Goal: Task Accomplishment & Management: Manage account settings

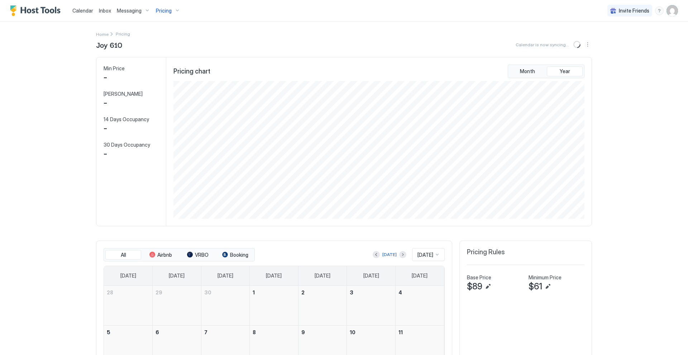
scroll to position [138, 412]
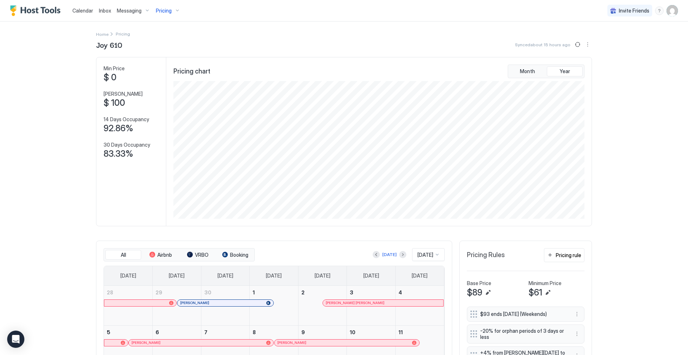
click at [174, 9] on div "Pricing" at bounding box center [168, 11] width 30 height 12
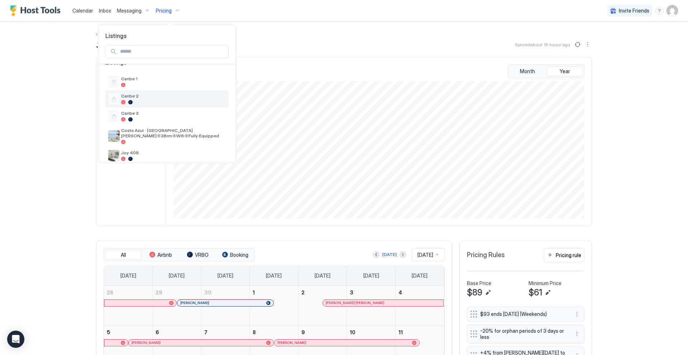
scroll to position [16, 0]
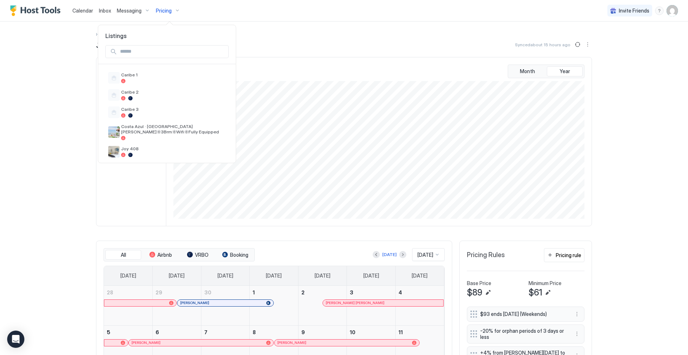
click at [78, 9] on div at bounding box center [344, 177] width 688 height 355
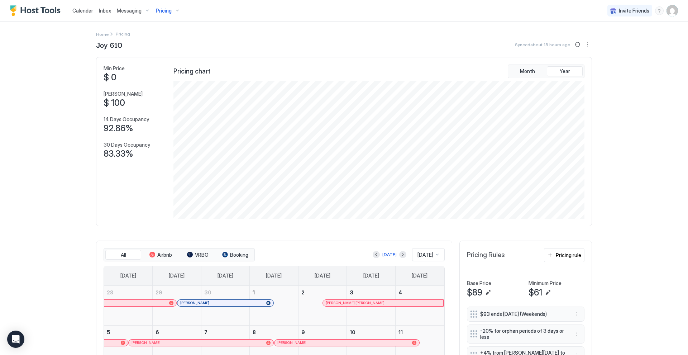
click at [82, 11] on span "Calendar" at bounding box center [82, 11] width 21 height 6
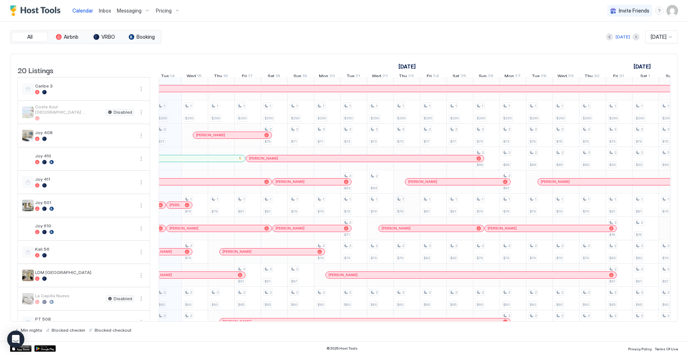
scroll to position [46, 0]
click at [176, 10] on div "Pricing" at bounding box center [168, 11] width 30 height 12
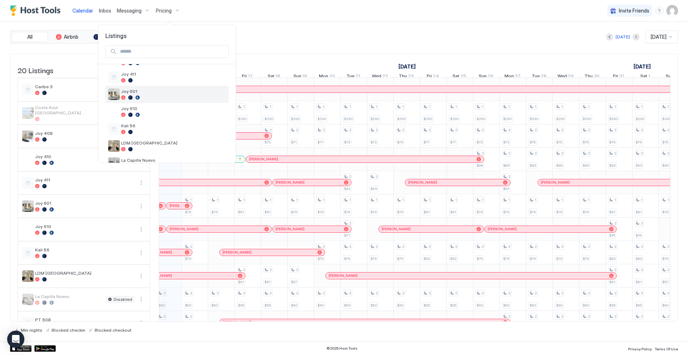
scroll to position [129, 0]
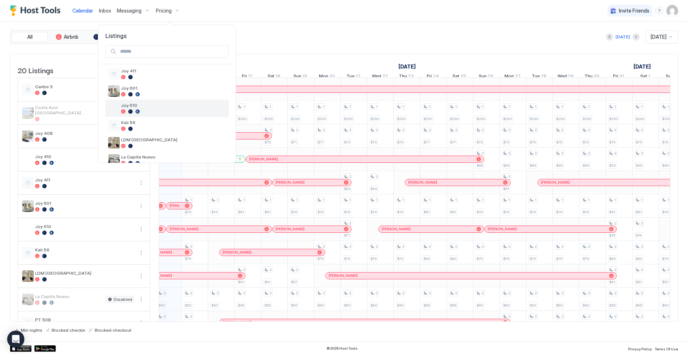
click at [162, 111] on div at bounding box center [173, 111] width 105 height 4
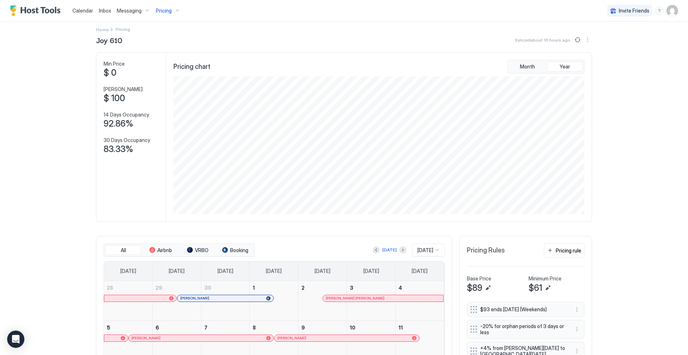
scroll to position [9, 0]
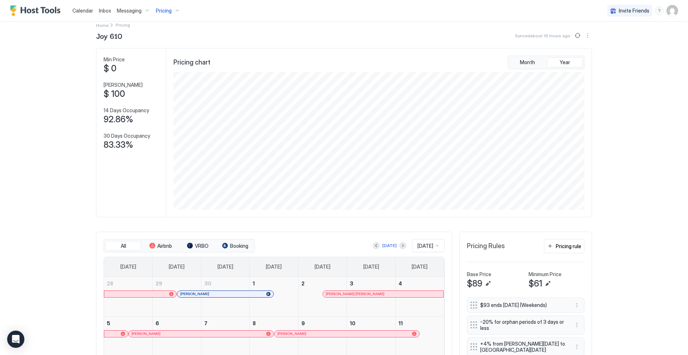
click at [145, 10] on div "Messaging" at bounding box center [133, 11] width 39 height 12
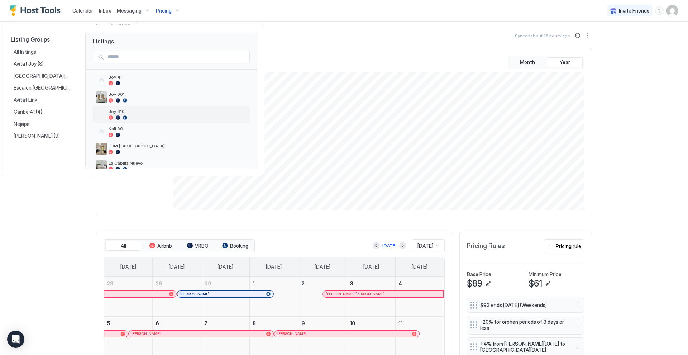
scroll to position [132, 0]
click at [142, 107] on span "Joy 610" at bounding box center [178, 106] width 138 height 5
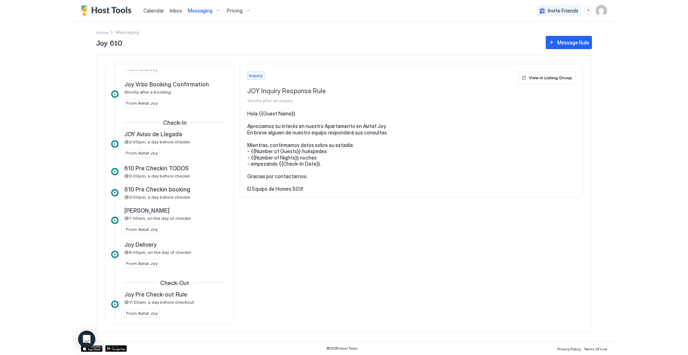
scroll to position [163, 0]
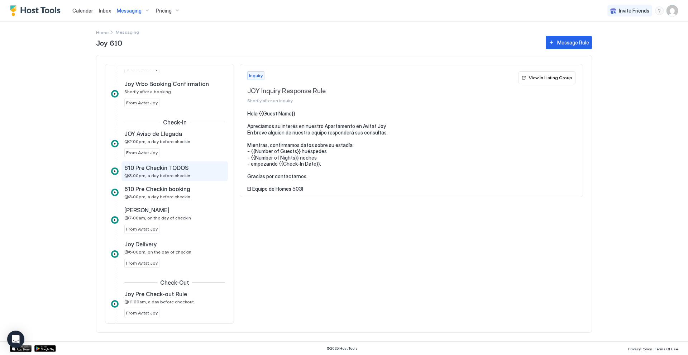
click at [202, 169] on div "610 Pre Checkin TODOS" at bounding box center [169, 167] width 91 height 7
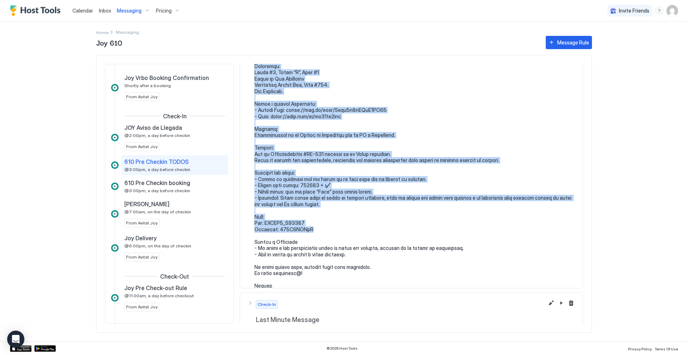
scroll to position [119, 0]
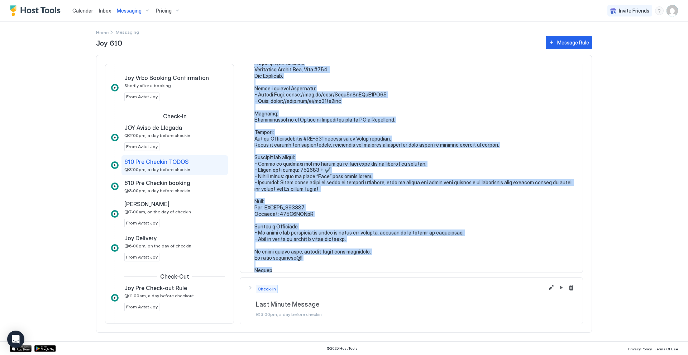
drag, startPoint x: 255, startPoint y: 112, endPoint x: 361, endPoint y: 265, distance: 186.3
click at [361, 265] on section at bounding box center [411, 135] width 342 height 289
copy pre "Loremi dolors {{Ametc Adipi Elit}} Seddo eiusmodtemp incididu utla et dolorem. …"
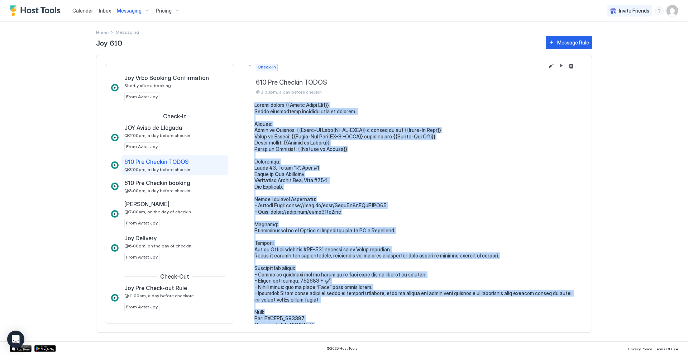
scroll to position [11, 0]
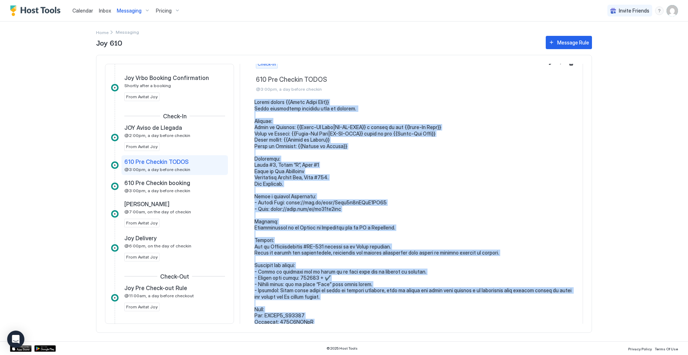
click at [331, 112] on pre at bounding box center [414, 240] width 321 height 282
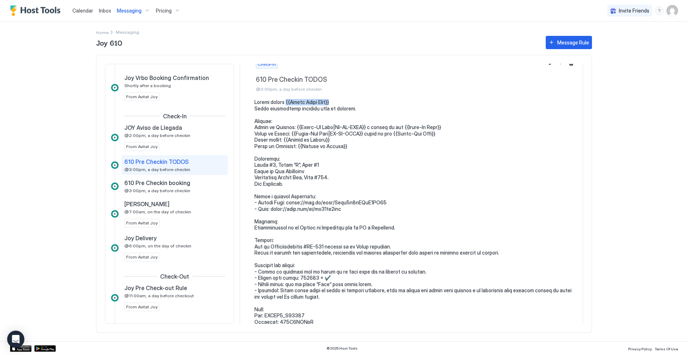
drag, startPoint x: 288, startPoint y: 100, endPoint x: 336, endPoint y: 102, distance: 47.3
click at [336, 102] on pre at bounding box center [414, 240] width 321 height 282
copy pre "{{Guest First Name}}"
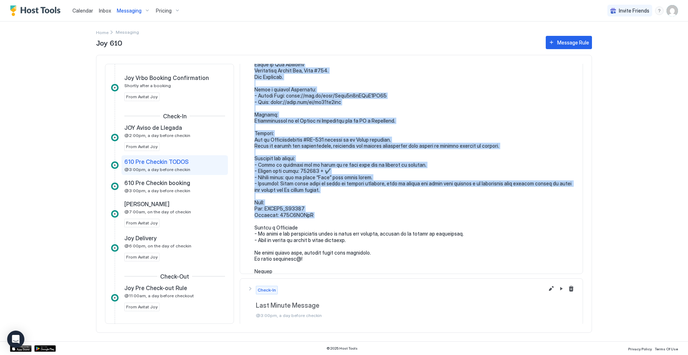
scroll to position [119, 0]
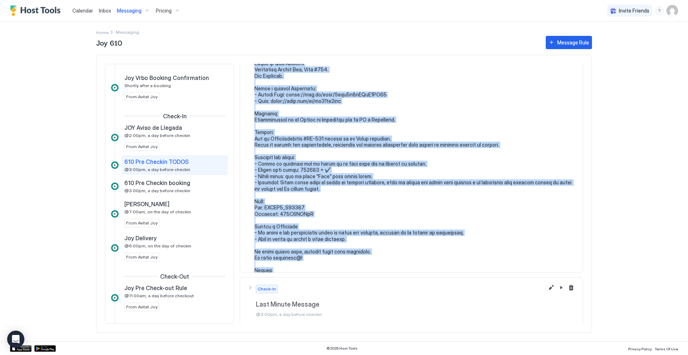
drag, startPoint x: 255, startPoint y: 99, endPoint x: 354, endPoint y: 284, distance: 209.6
click at [354, 205] on div "Check-In 610 Pre Checkin TODOS @3:00pm, a day before checkin Check-In Last Minu…" at bounding box center [411, 74] width 343 height 260
copy div "Loremi dolors {{Ametc Adipi Elit}} Seddo eiusmodtemp incididu utla et dolorem. …"
click at [553, 286] on button "Edit message rule" at bounding box center [551, 287] width 9 height 9
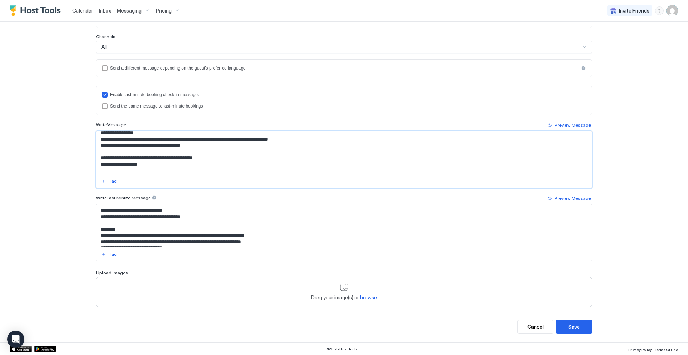
scroll to position [231, 0]
drag, startPoint x: 100, startPoint y: 136, endPoint x: 208, endPoint y: 208, distance: 130.0
click at [208, 208] on div "Enable last-minute booking check-in message. Send the same message to last-minu…" at bounding box center [344, 174] width 496 height 176
paste textarea "**********"
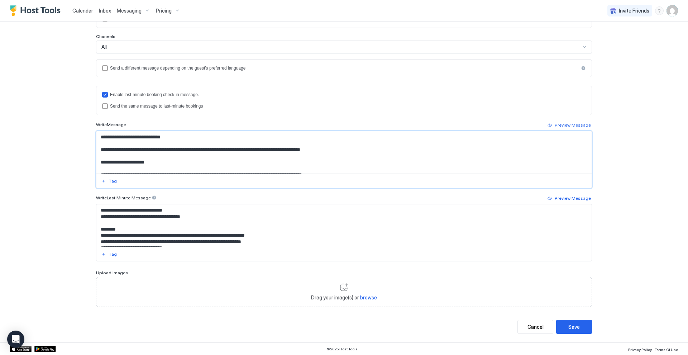
scroll to position [0, 0]
click at [97, 150] on textarea "Input Field" at bounding box center [343, 152] width 495 height 42
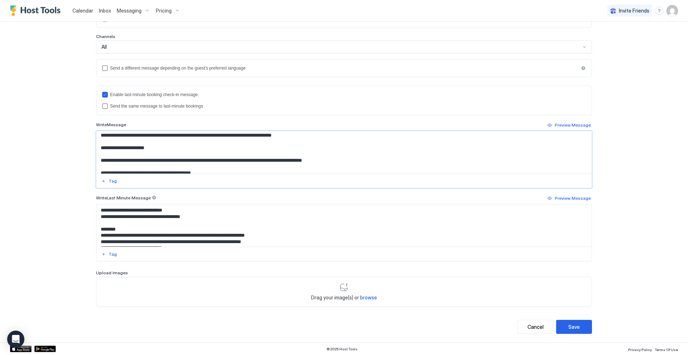
scroll to position [17, 0]
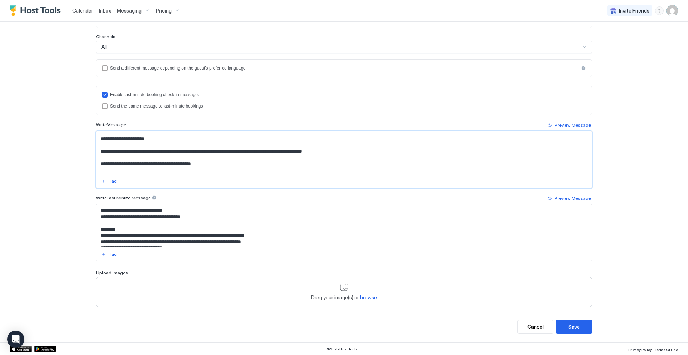
click at [99, 149] on textarea "Input Field" at bounding box center [343, 152] width 495 height 42
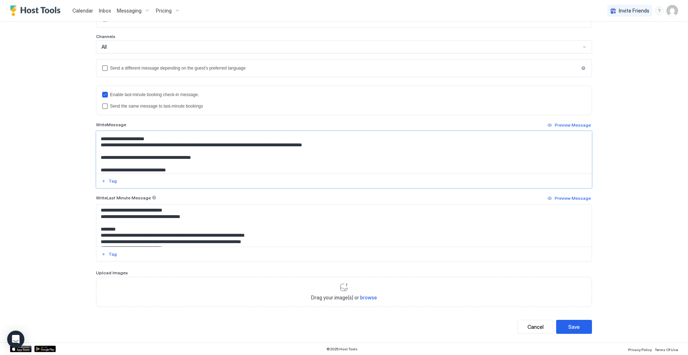
click at [98, 157] on textarea "Input Field" at bounding box center [343, 152] width 495 height 42
click at [99, 161] on textarea "Input Field" at bounding box center [343, 152] width 495 height 42
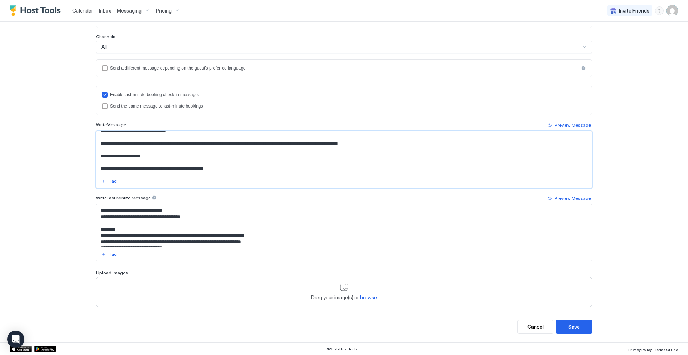
scroll to position [37, 0]
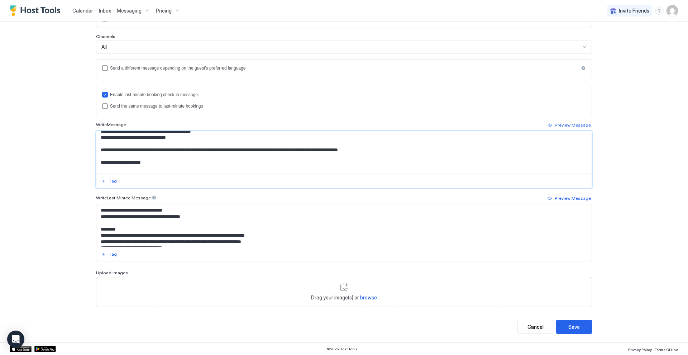
click at [99, 147] on textarea "Input Field" at bounding box center [343, 152] width 495 height 42
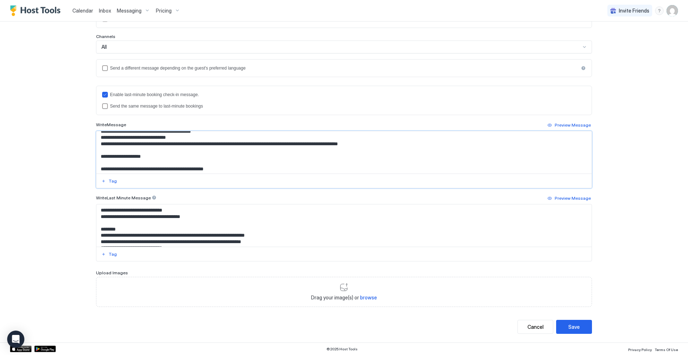
click at [100, 166] on textarea "Input Field" at bounding box center [343, 152] width 495 height 42
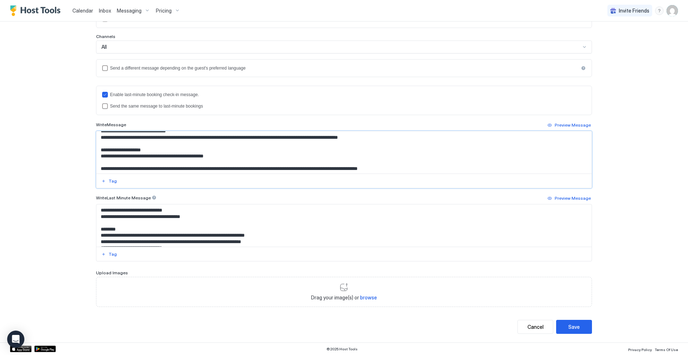
click at [99, 166] on textarea "Input Field" at bounding box center [343, 152] width 495 height 42
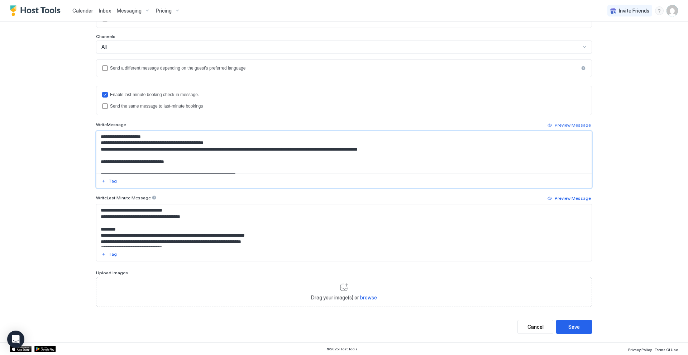
scroll to position [64, 0]
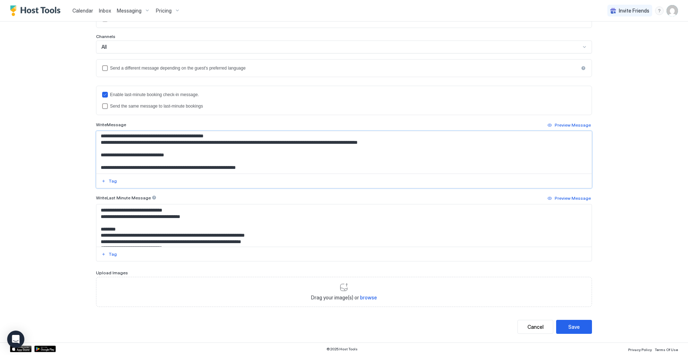
click at [101, 151] on textarea "Input Field" at bounding box center [343, 152] width 495 height 42
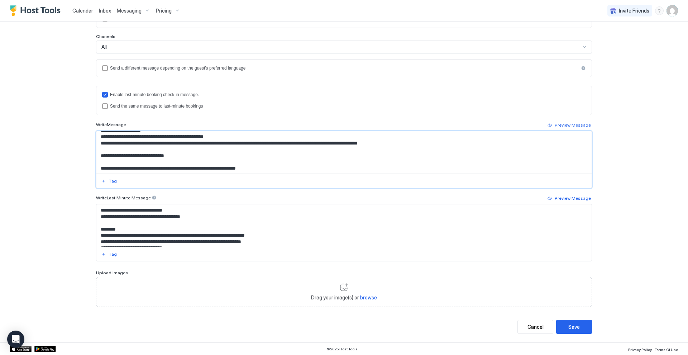
click at [99, 164] on textarea "Input Field" at bounding box center [343, 152] width 495 height 42
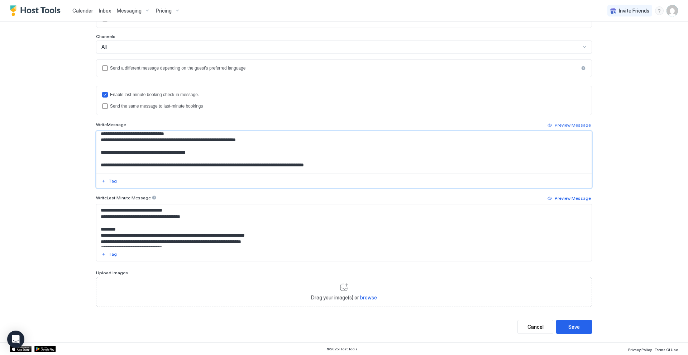
scroll to position [86, 0]
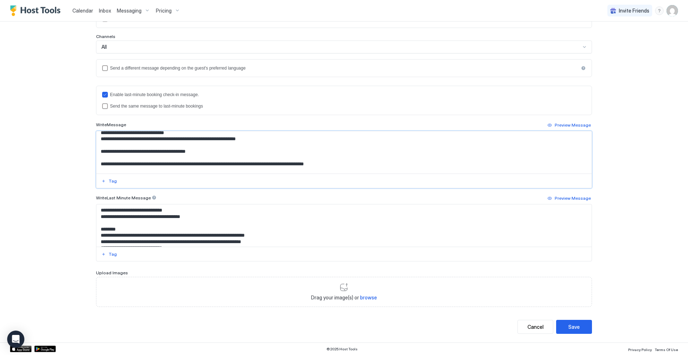
click at [100, 148] on textarea "Input Field" at bounding box center [343, 152] width 495 height 42
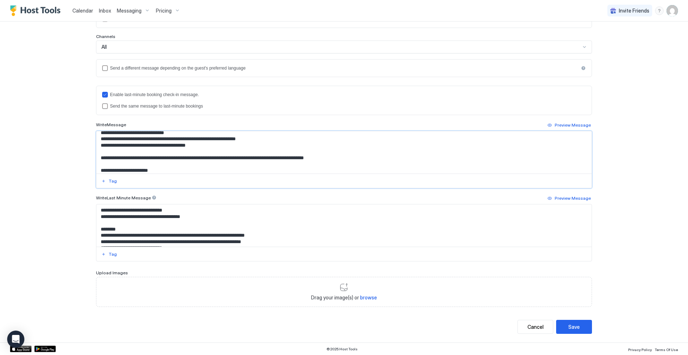
scroll to position [87, 0]
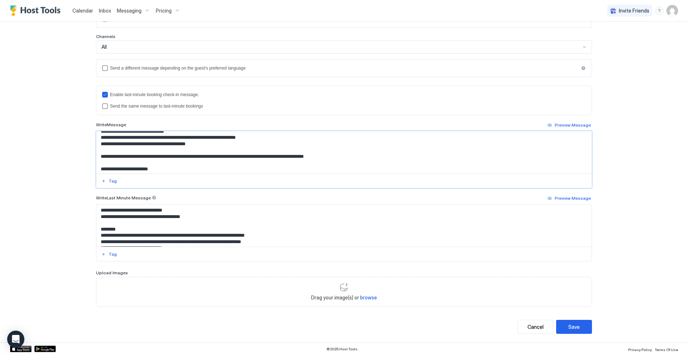
click at [99, 152] on textarea "Input Field" at bounding box center [343, 152] width 495 height 42
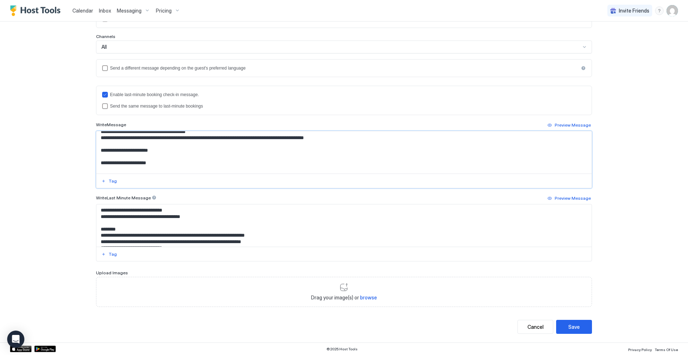
scroll to position [101, 0]
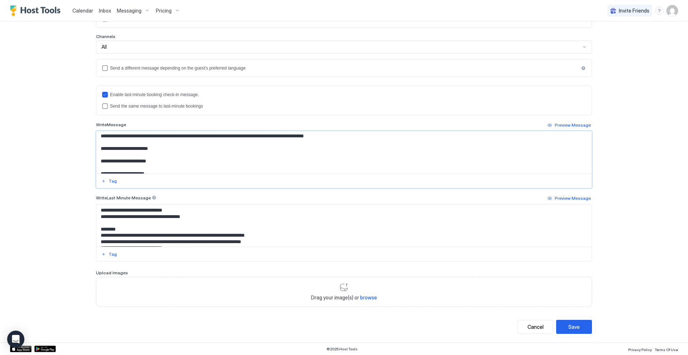
click at [99, 156] on textarea "Input Field" at bounding box center [343, 152] width 495 height 42
click at [100, 163] on textarea "Input Field" at bounding box center [343, 152] width 495 height 42
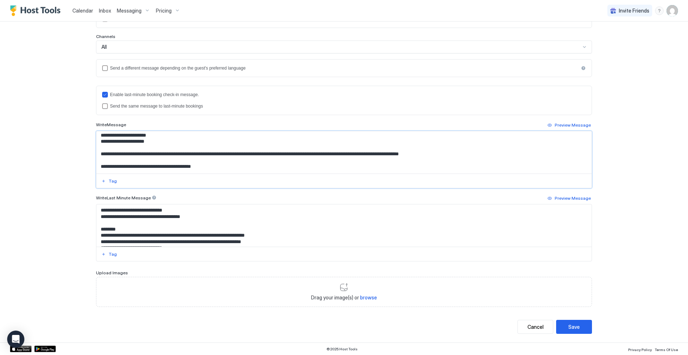
scroll to position [123, 0]
click at [99, 149] on textarea "Input Field" at bounding box center [343, 152] width 495 height 42
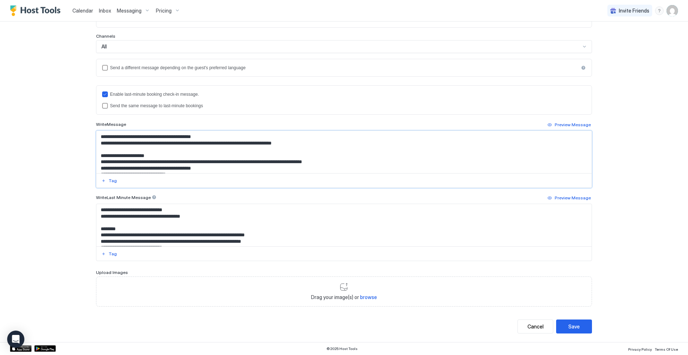
scroll to position [152, 0]
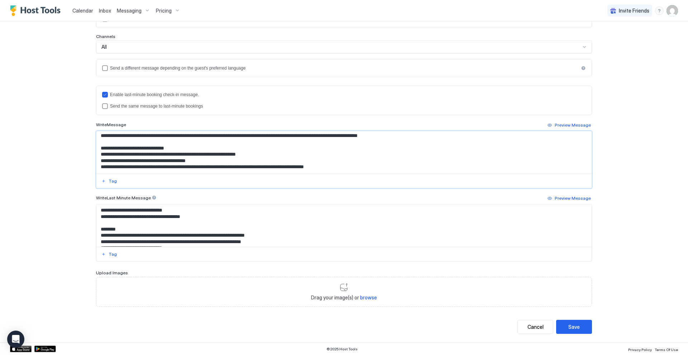
click at [101, 145] on textarea "Input Field" at bounding box center [343, 152] width 495 height 42
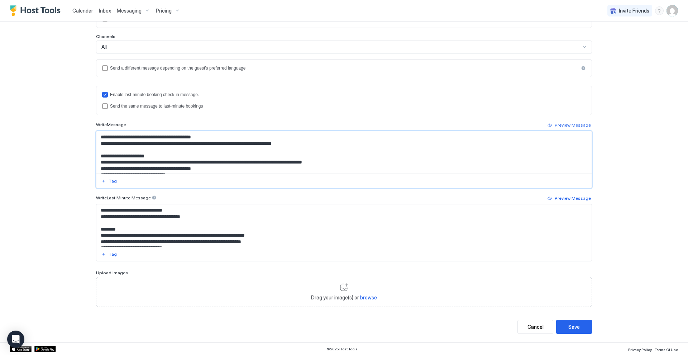
scroll to position [0, 0]
click at [582, 125] on div "Preview Message" at bounding box center [573, 125] width 36 height 6
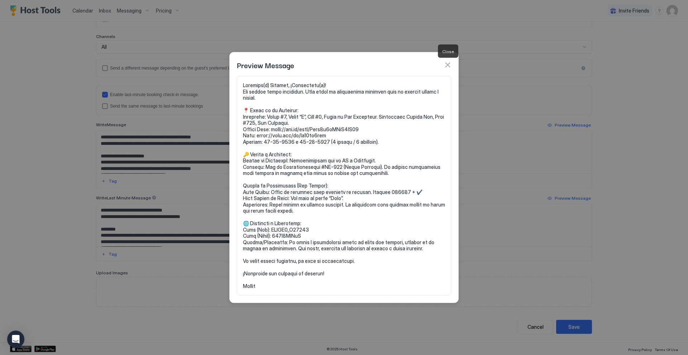
click at [450, 66] on button "button" at bounding box center [447, 64] width 7 height 7
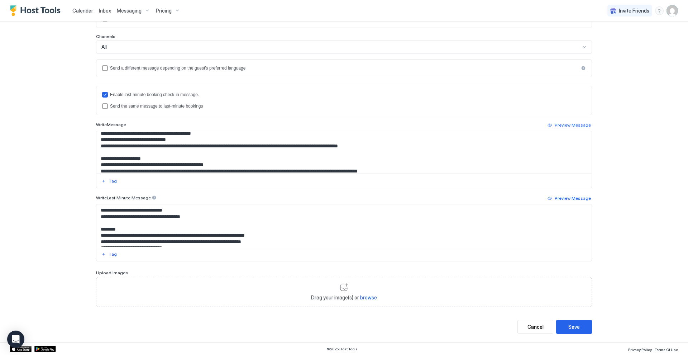
scroll to position [34, 0]
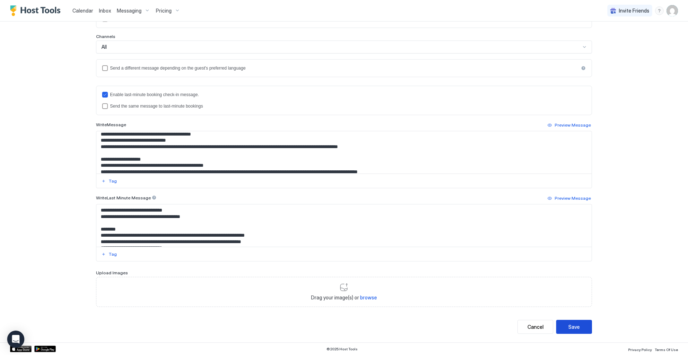
click at [585, 323] on button "Save" at bounding box center [574, 327] width 36 height 14
type textarea "**********"
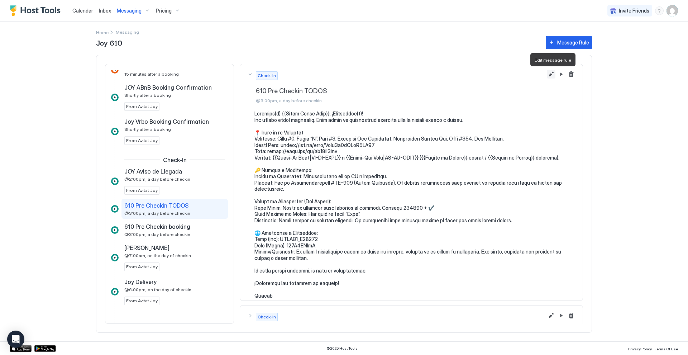
click at [550, 73] on button "Edit message rule" at bounding box center [551, 74] width 9 height 9
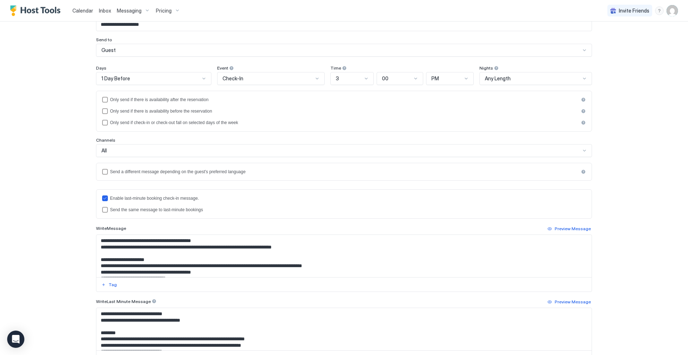
scroll to position [52, 0]
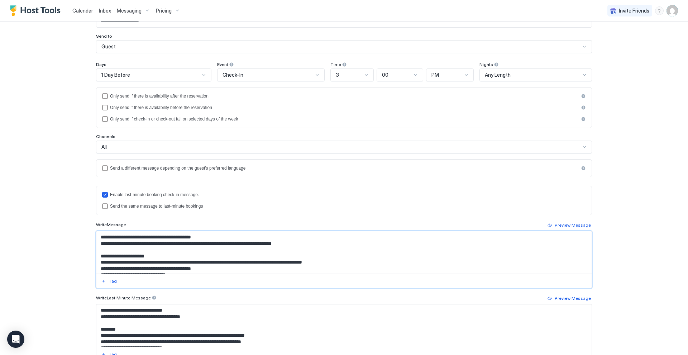
drag, startPoint x: 161, startPoint y: 243, endPoint x: 97, endPoint y: 243, distance: 63.1
click at [97, 243] on textarea "Input Field" at bounding box center [343, 252] width 495 height 42
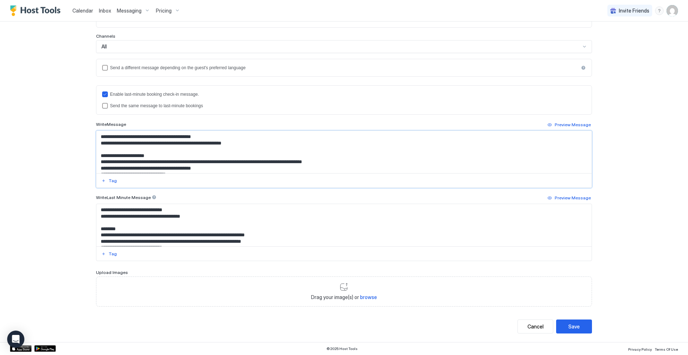
scroll to position [152, 0]
type textarea "**********"
click at [582, 326] on button "Save" at bounding box center [574, 327] width 36 height 14
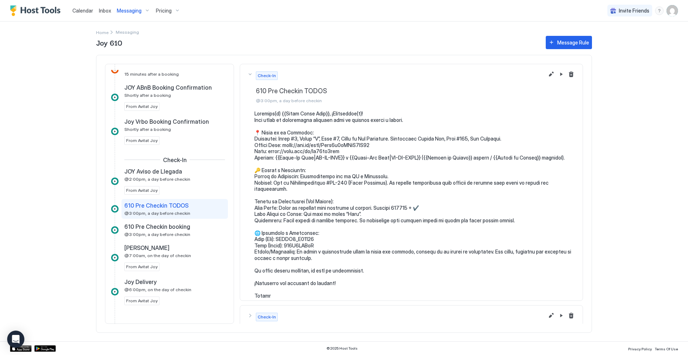
scroll to position [28, 0]
